Goal: Task Accomplishment & Management: Use online tool/utility

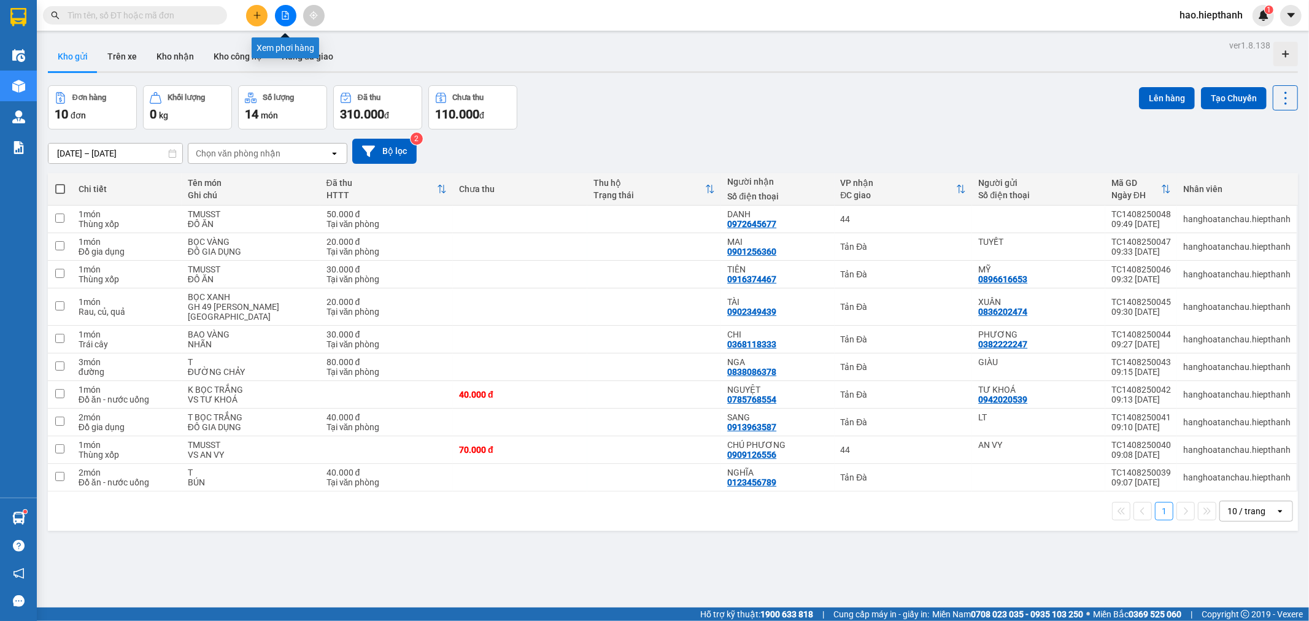
click at [293, 16] on button at bounding box center [285, 15] width 21 height 21
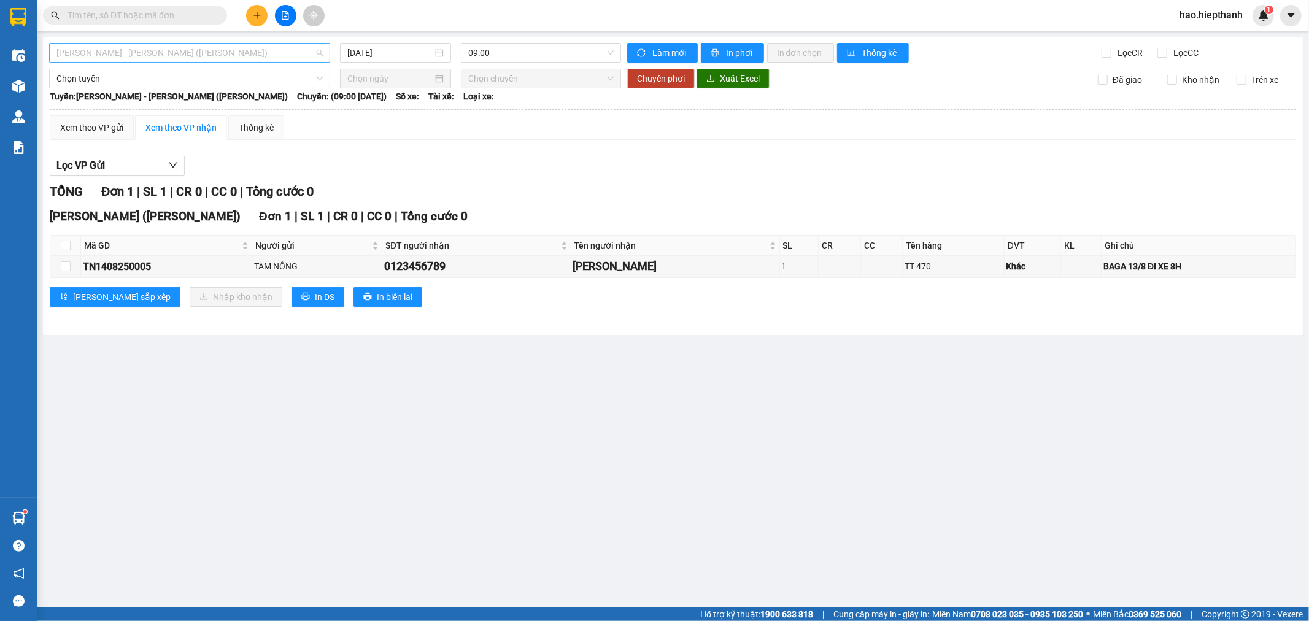
click at [228, 53] on span "[PERSON_NAME] - [PERSON_NAME] ([PERSON_NAME])" at bounding box center [189, 53] width 266 height 18
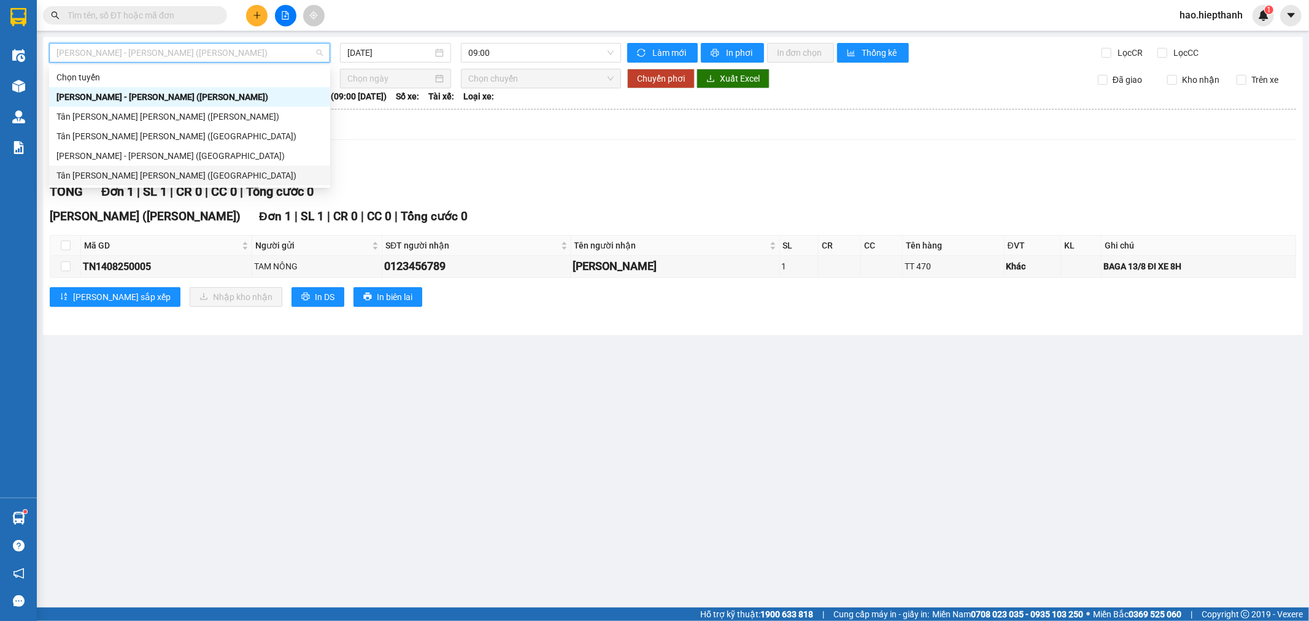
click at [188, 174] on div "Tân [PERSON_NAME] [PERSON_NAME] ([GEOGRAPHIC_DATA])" at bounding box center [189, 175] width 266 height 13
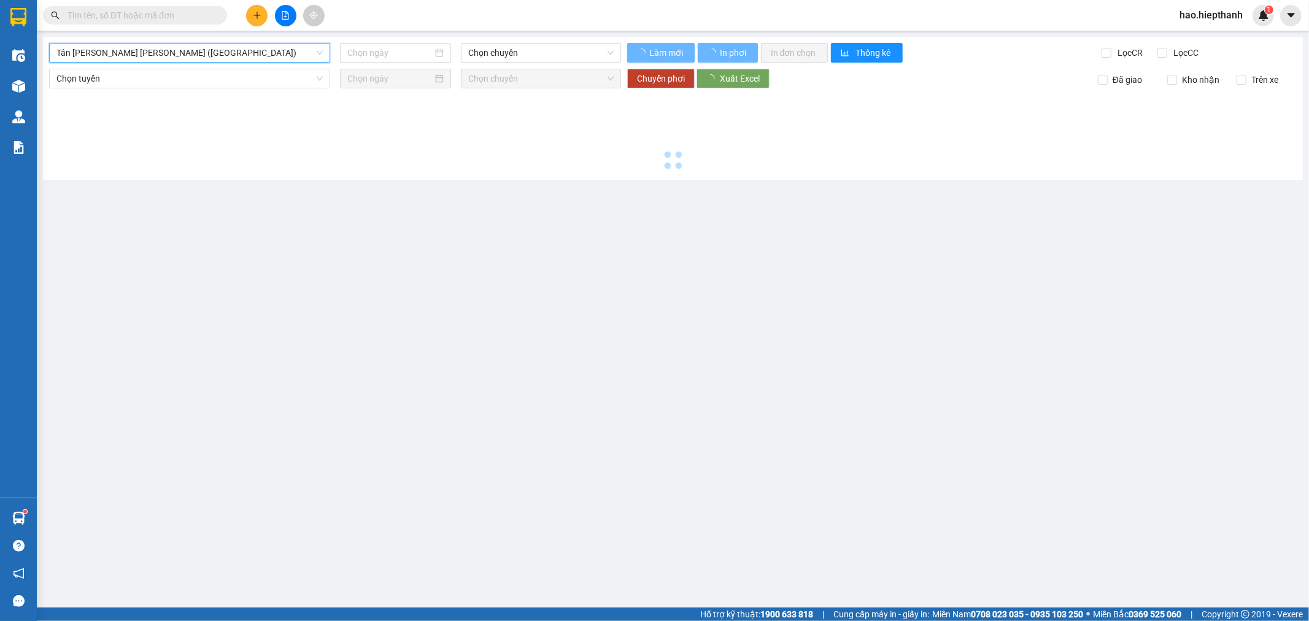
type input "[DATE]"
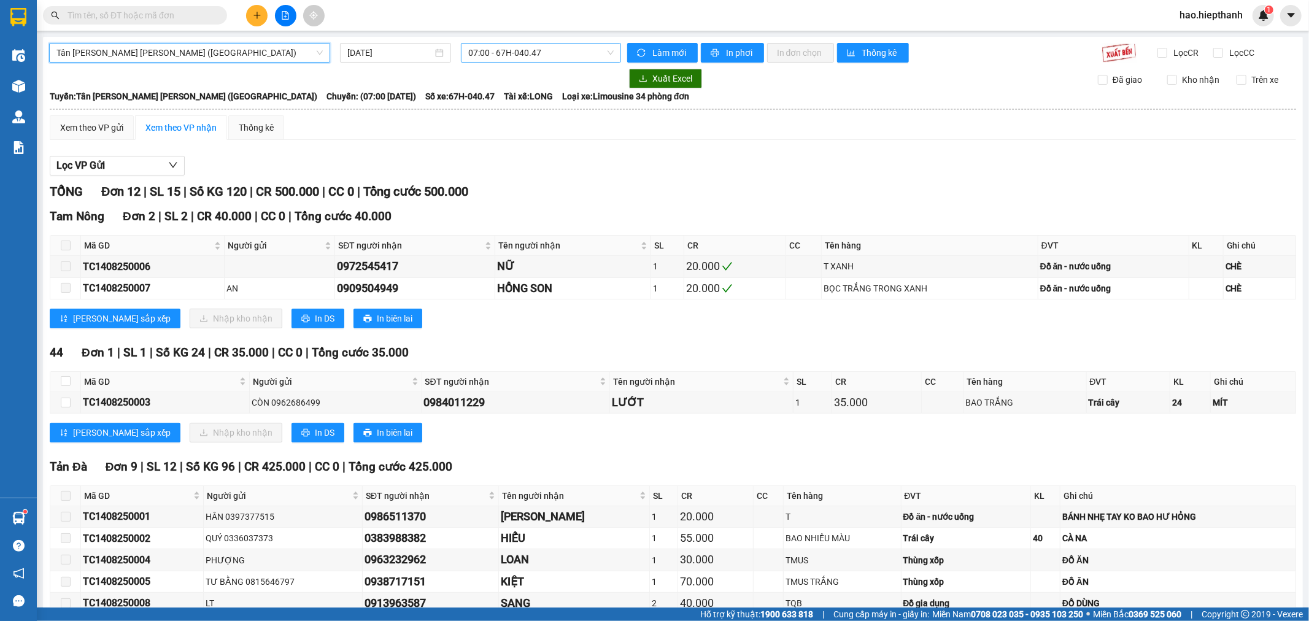
click at [494, 54] on span "07:00 - 67H-040.47" at bounding box center [540, 53] width 145 height 18
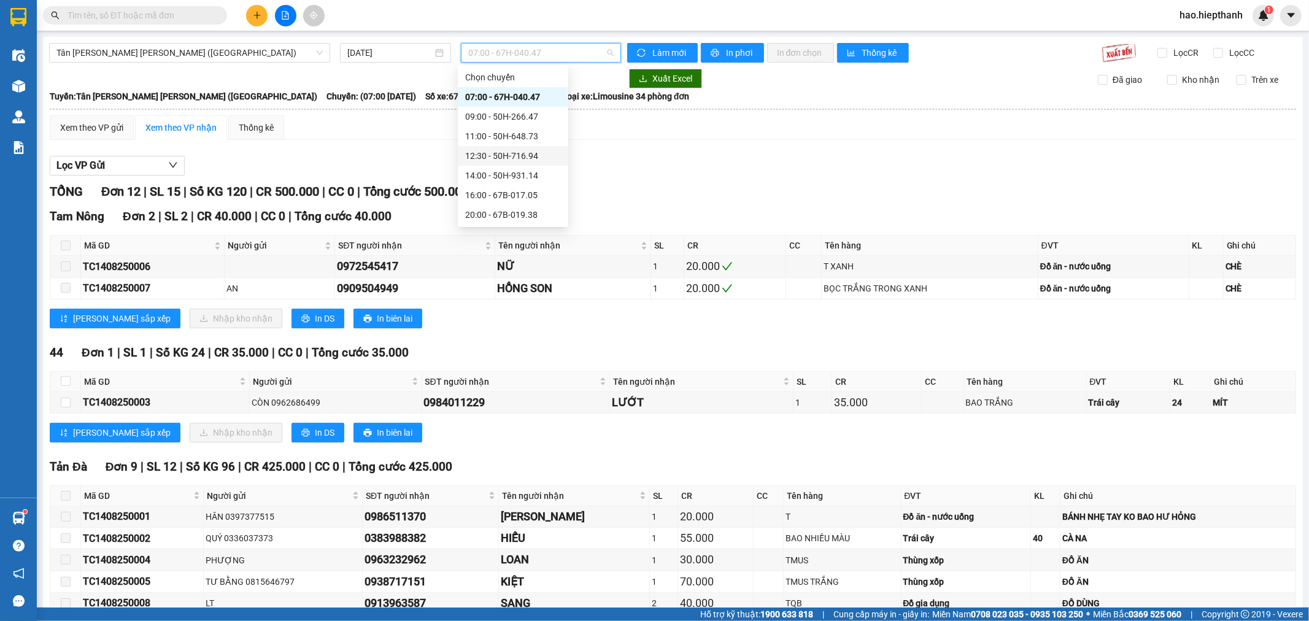
click at [512, 152] on div "12:30 - 50H-716.94" at bounding box center [513, 155] width 96 height 13
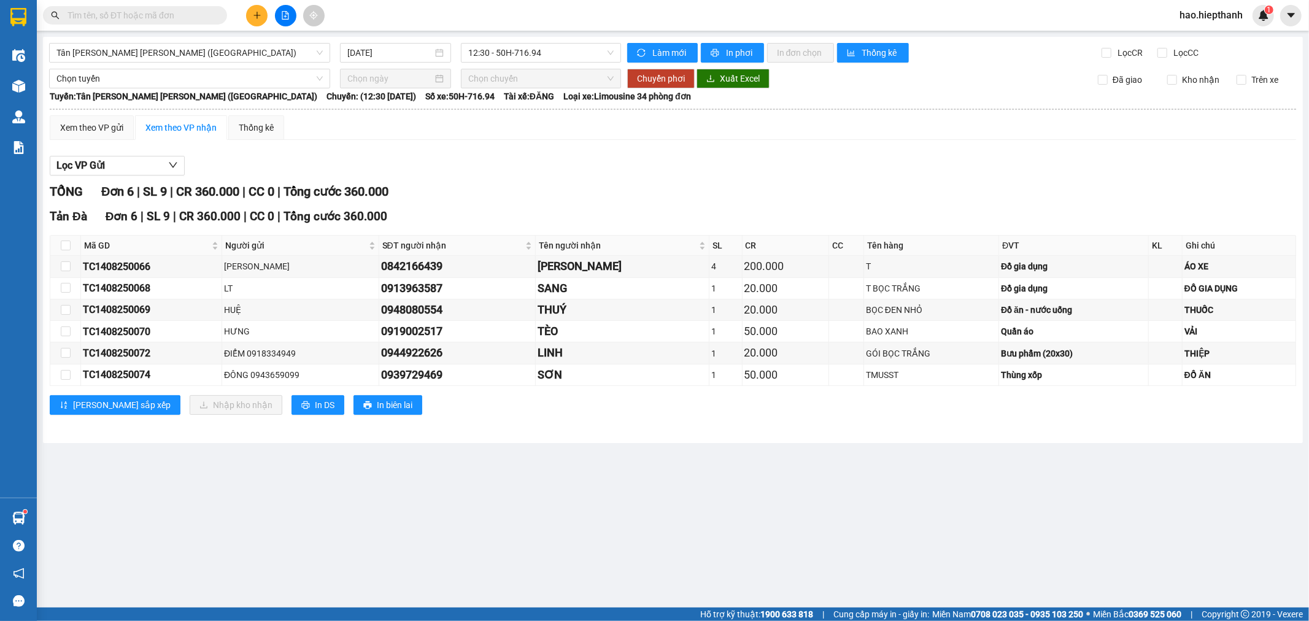
click at [701, 212] on div "Tản Đà Đơn 6 | SL 9 | CR 360.000 | CC 0 | [PERSON_NAME] 360.000" at bounding box center [673, 216] width 1246 height 18
